Goal: Task Accomplishment & Management: Use online tool/utility

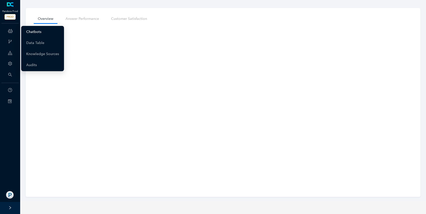
click at [27, 33] on link "Chatbots" at bounding box center [33, 32] width 15 height 10
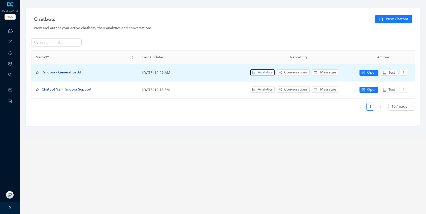
click at [267, 74] on span "Analytics" at bounding box center [265, 73] width 15 height 6
